Goal: Contribute content: Add original content to the website for others to see

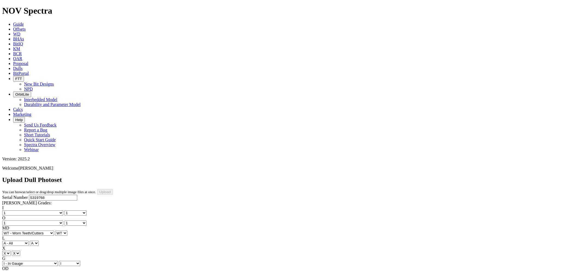
select select "number:1"
select select "string:WT"
select select "string:I"
select select "string:NO"
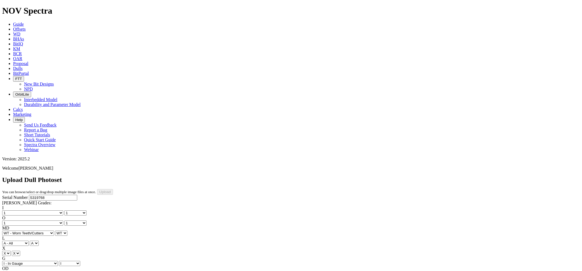
select select "string:TD"
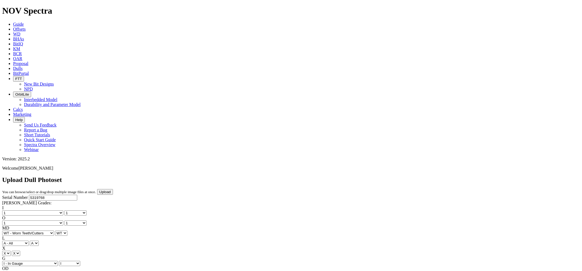
select select "string:OptionalPhoto"
click at [113, 189] on input "Upload" at bounding box center [105, 192] width 16 height 6
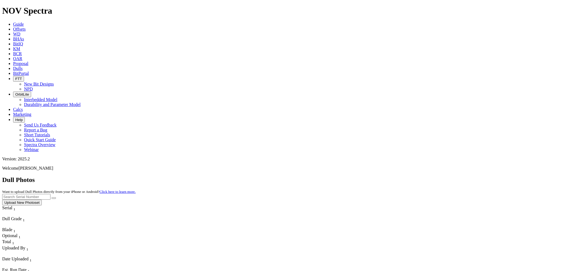
click at [50, 194] on input "text" at bounding box center [26, 197] width 48 height 6
paste input "S319768"
type input "S319768"
click at [52, 197] on button "submit" at bounding box center [54, 198] width 4 height 2
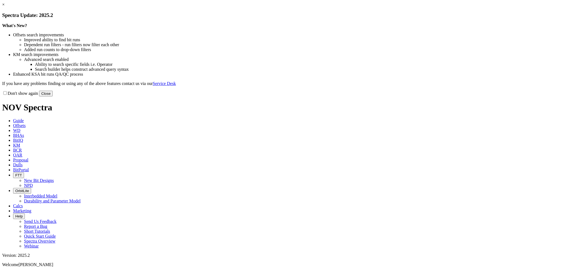
click at [53, 96] on button "Close" at bounding box center [46, 94] width 14 height 6
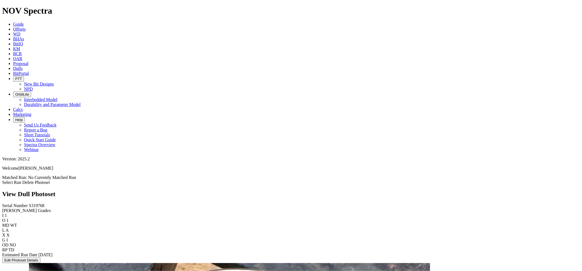
scroll to position [212, 0]
